Goal: Check status: Check status

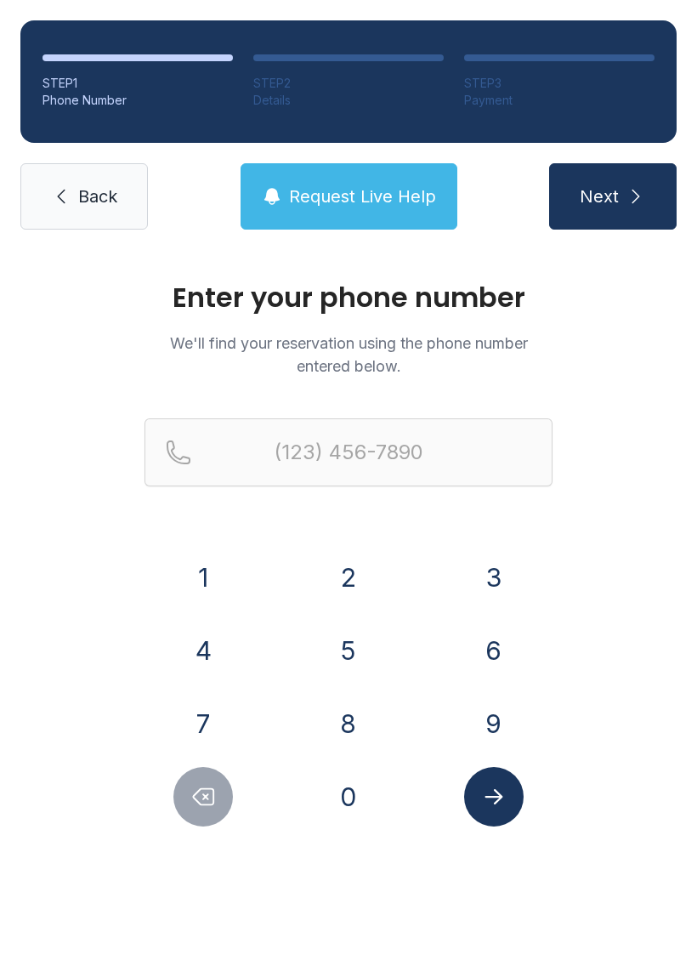
click at [193, 734] on button "7" at bounding box center [204, 724] width 60 height 60
click at [490, 584] on button "3" at bounding box center [494, 578] width 60 height 60
click at [196, 593] on button "1" at bounding box center [204, 578] width 60 height 60
click at [540, 582] on div "3" at bounding box center [494, 578] width 118 height 60
click at [510, 595] on button "3" at bounding box center [494, 578] width 60 height 60
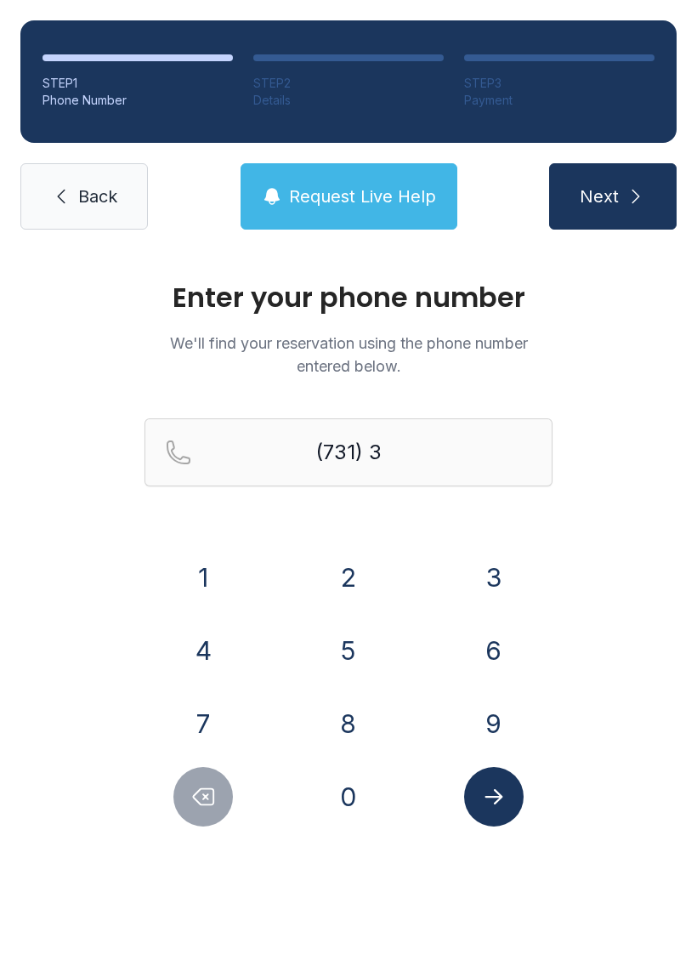
click at [199, 601] on button "1" at bounding box center [204, 578] width 60 height 60
click at [516, 589] on button "3" at bounding box center [494, 578] width 60 height 60
click at [476, 579] on button "3" at bounding box center [494, 578] width 60 height 60
click at [338, 646] on button "5" at bounding box center [349, 651] width 60 height 60
click at [468, 612] on div "1 2 3 4 5 6 7 8 9 0" at bounding box center [349, 687] width 408 height 279
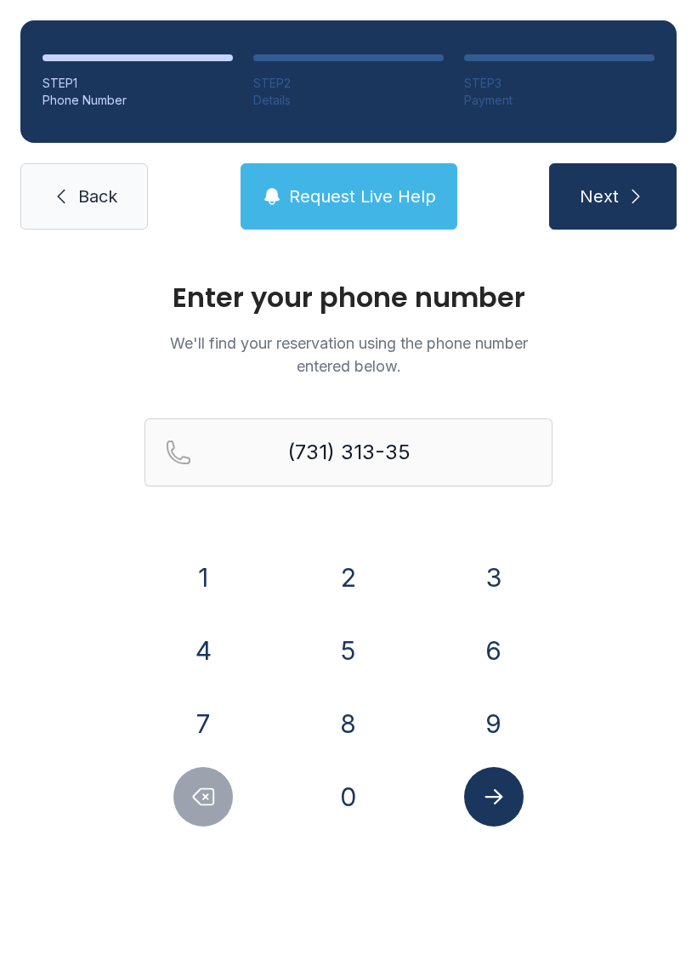
click at [492, 669] on button "6" at bounding box center [494, 651] width 60 height 60
click at [224, 721] on button "7" at bounding box center [204, 724] width 60 height 60
type input "[PHONE_NUMBER]"
click at [499, 789] on icon "Submit lookup form" at bounding box center [494, 797] width 26 height 26
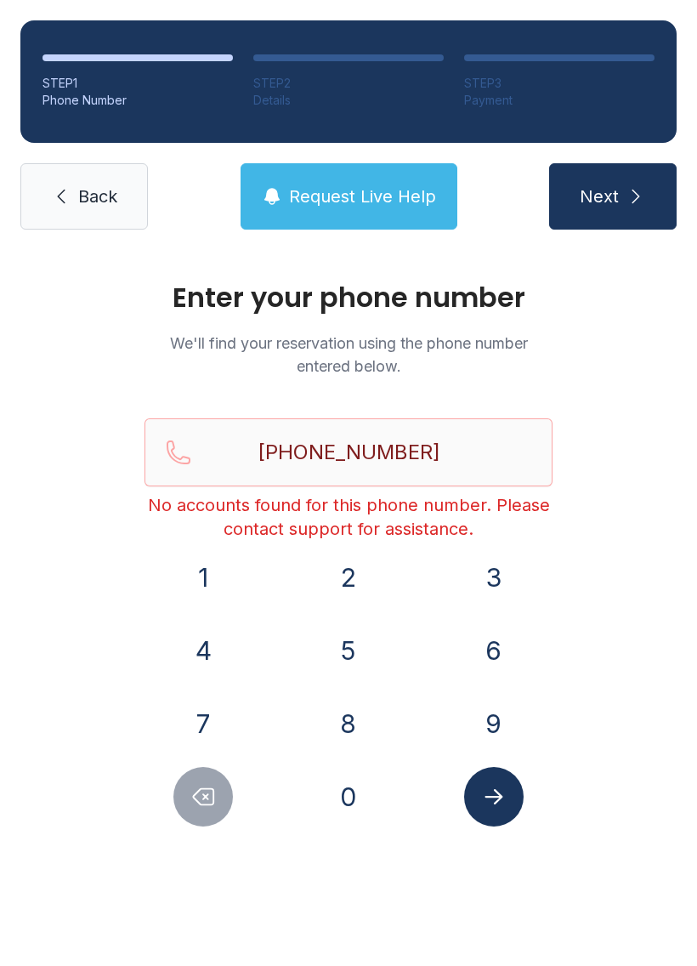
click at [498, 806] on icon "Submit lookup form" at bounding box center [494, 797] width 26 height 26
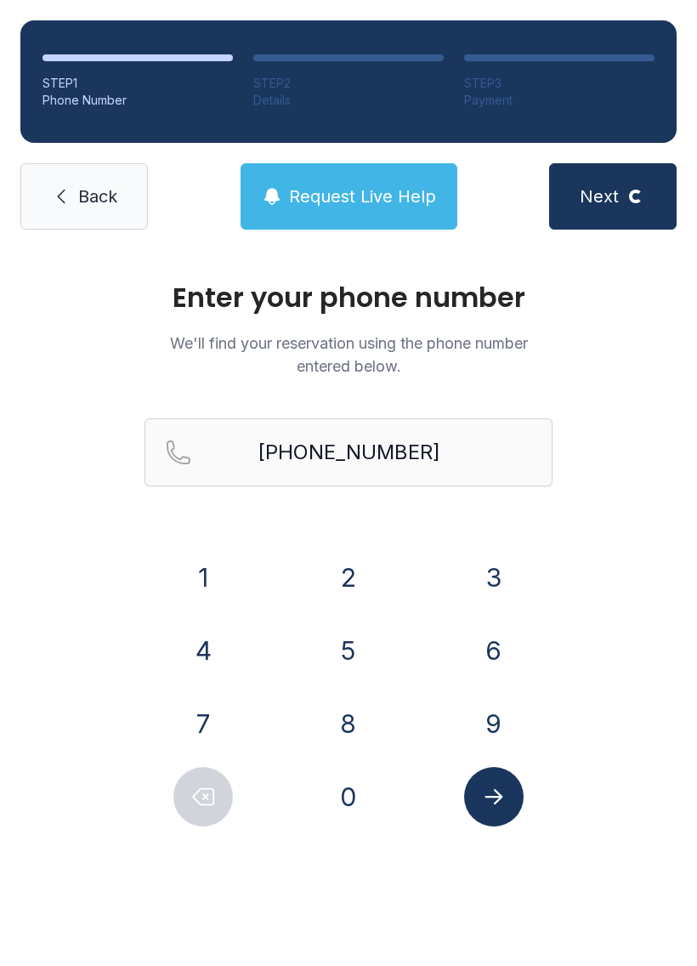
click at [487, 787] on icon "Submit lookup form" at bounding box center [494, 797] width 26 height 26
